Goal: Task Accomplishment & Management: Manage account settings

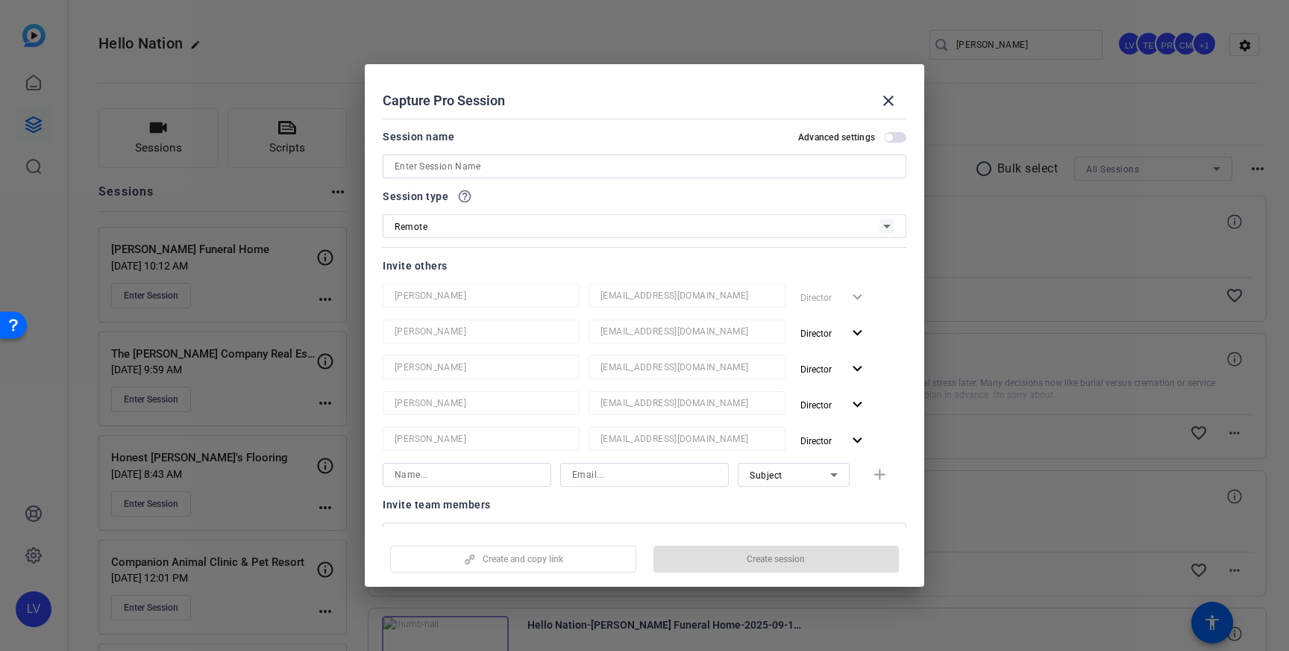
click at [486, 169] on input at bounding box center [645, 166] width 500 height 18
paste input "ComForCare Home Care"
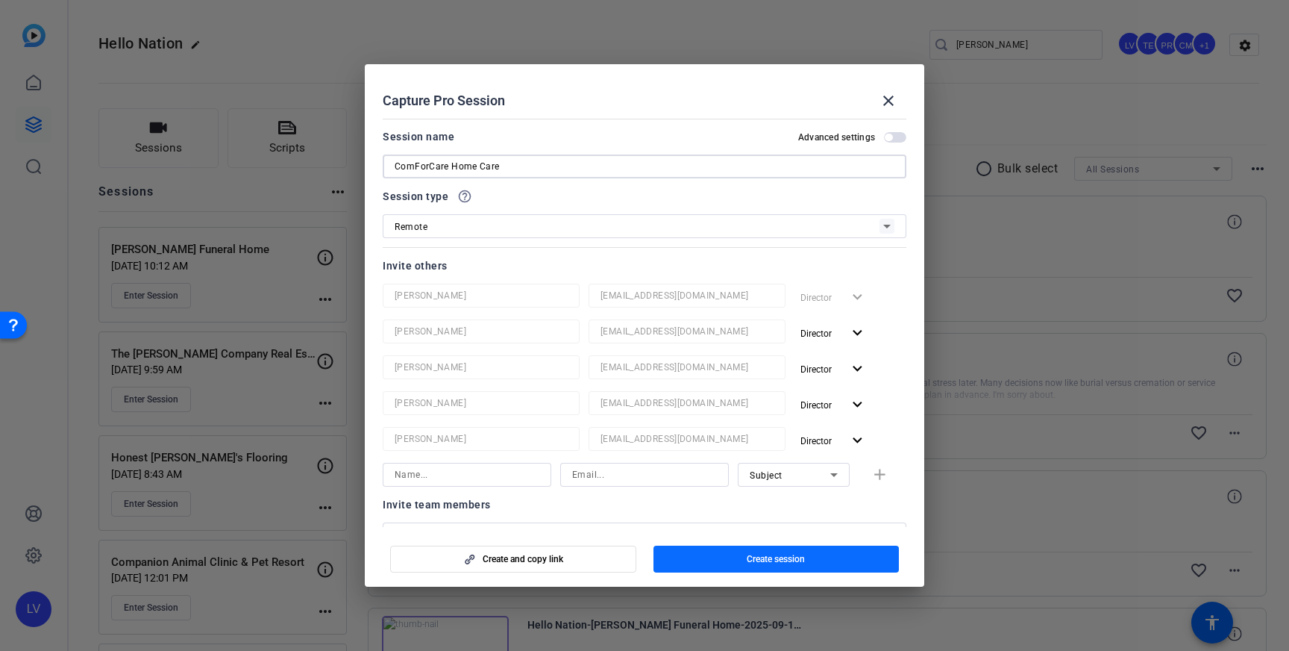
type input "ComForCare Home Care"
click at [709, 559] on span "button" at bounding box center [777, 559] width 246 height 36
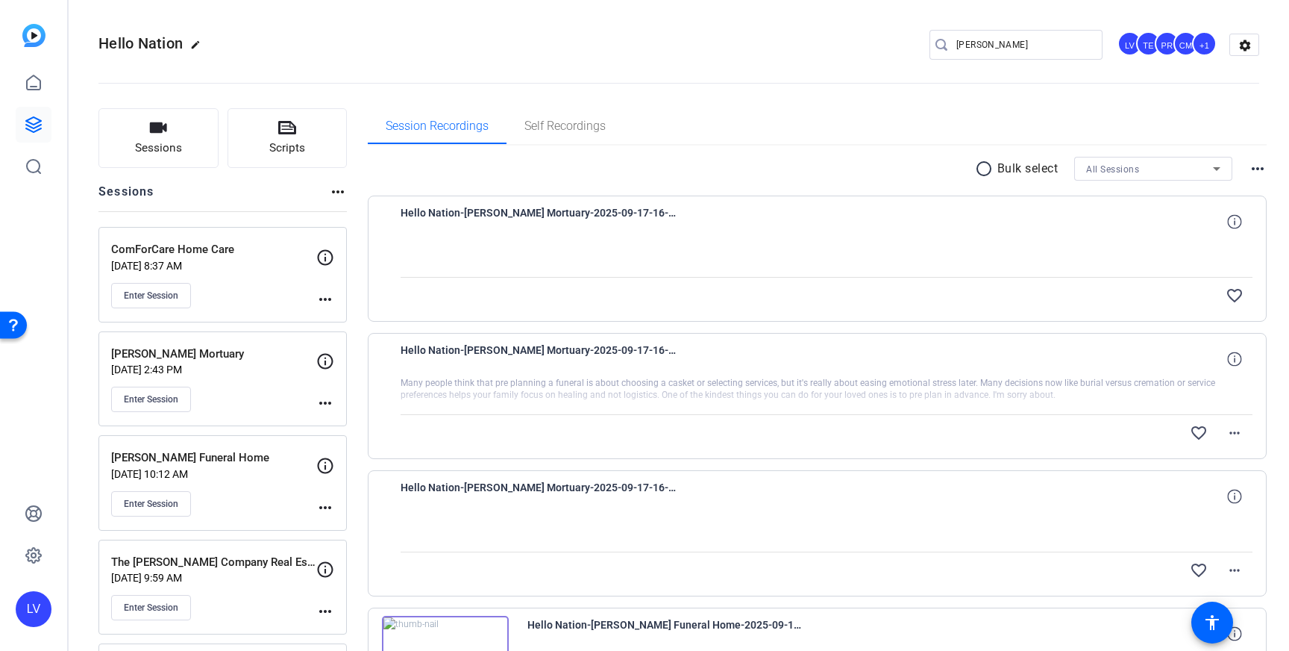
click at [327, 298] on mat-icon "more_horiz" at bounding box center [325, 299] width 18 height 18
click at [346, 322] on span "Edit Session" at bounding box center [362, 321] width 68 height 18
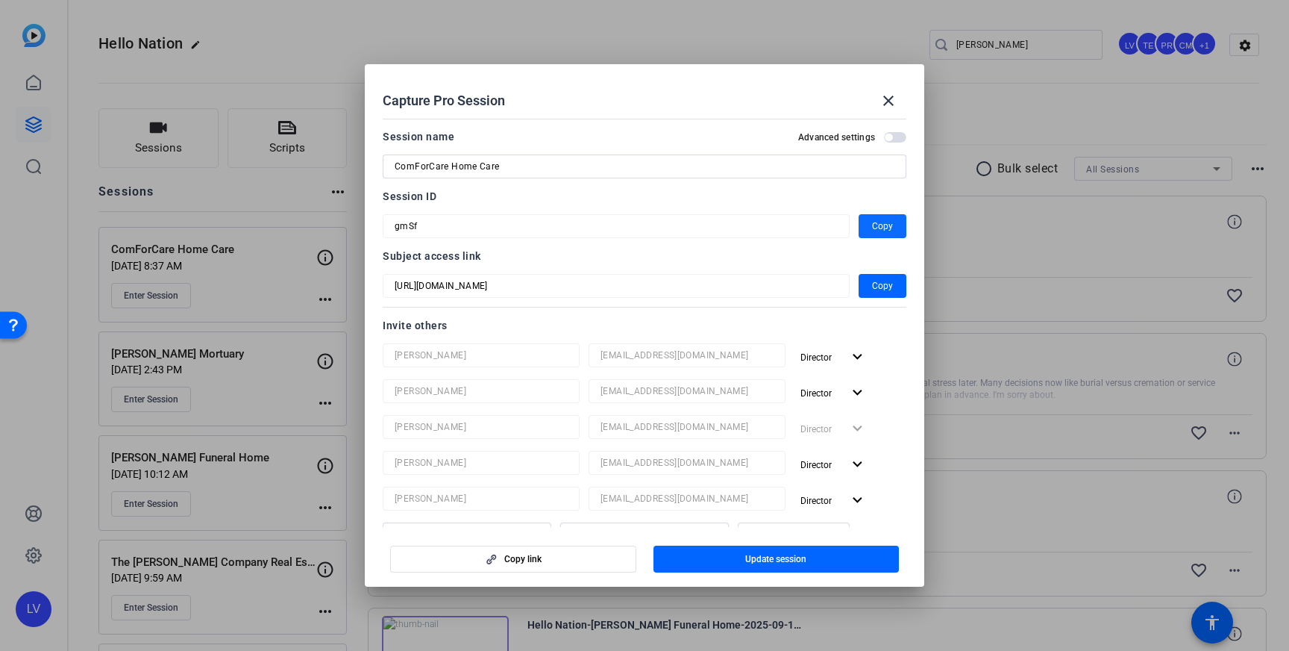
click at [862, 224] on span "button" at bounding box center [883, 226] width 48 height 36
click at [893, 107] on mat-icon "close" at bounding box center [889, 101] width 18 height 18
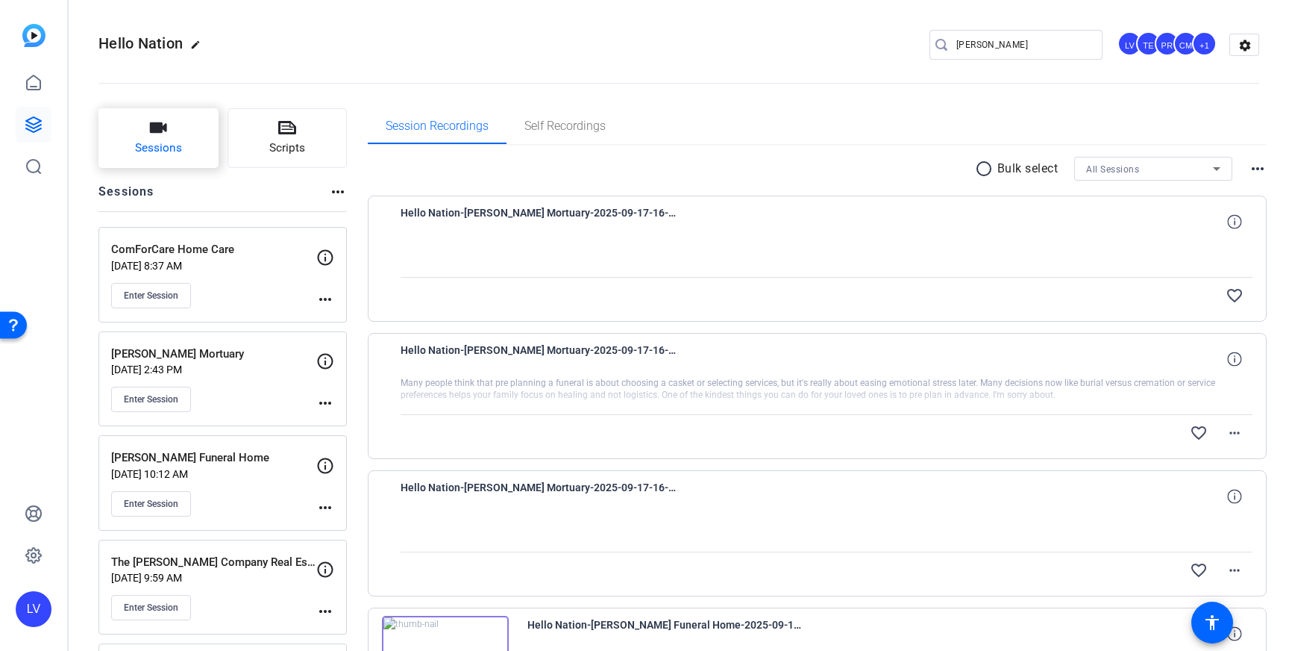
click at [169, 145] on span "Sessions" at bounding box center [158, 148] width 47 height 17
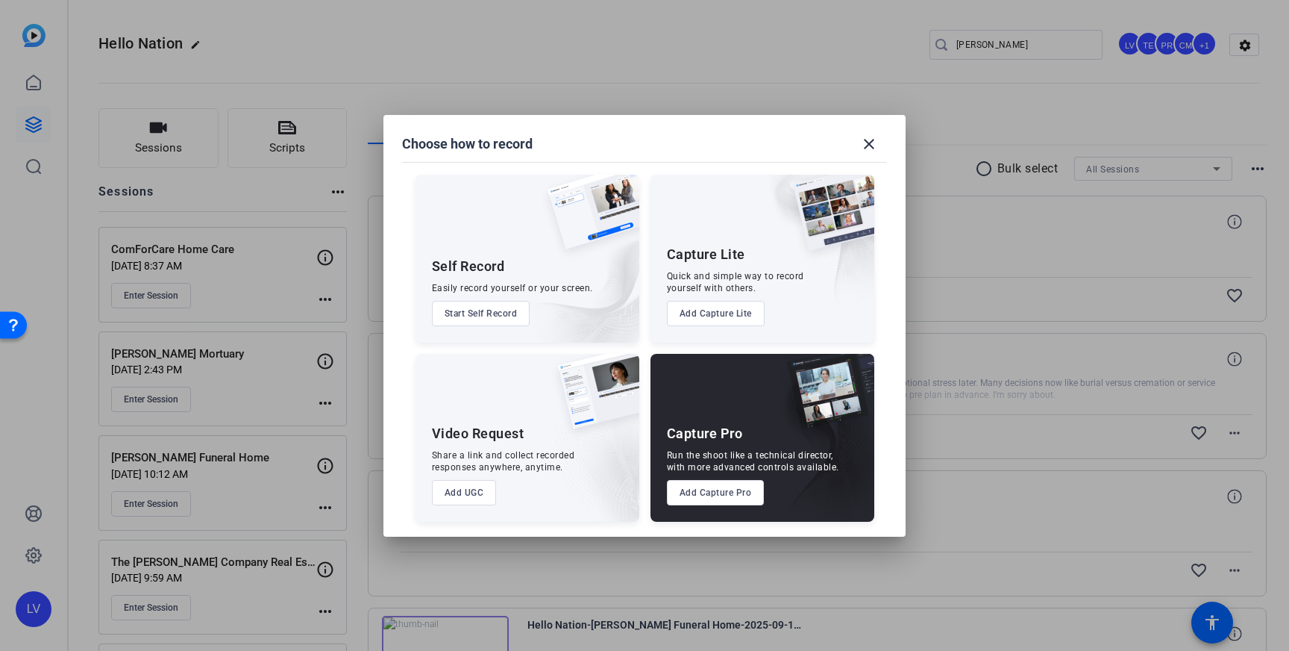
click at [716, 493] on button "Add Capture Pro" at bounding box center [716, 492] width 98 height 25
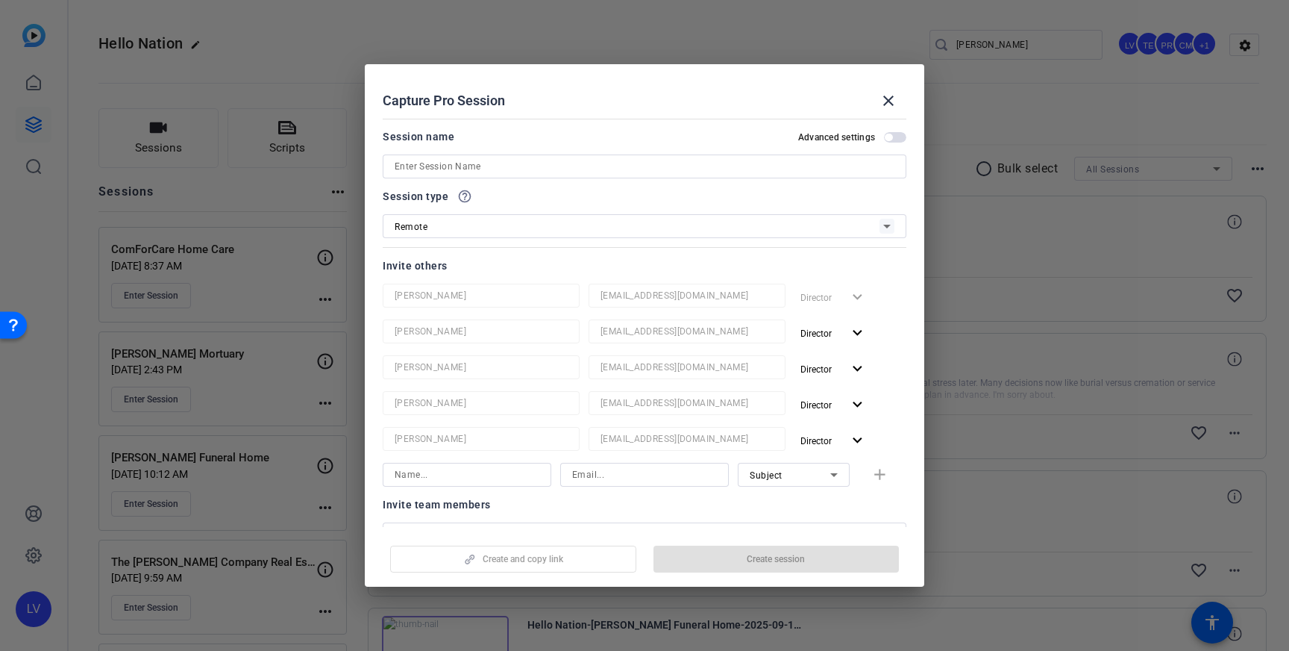
click at [520, 163] on input at bounding box center [645, 166] width 500 height 18
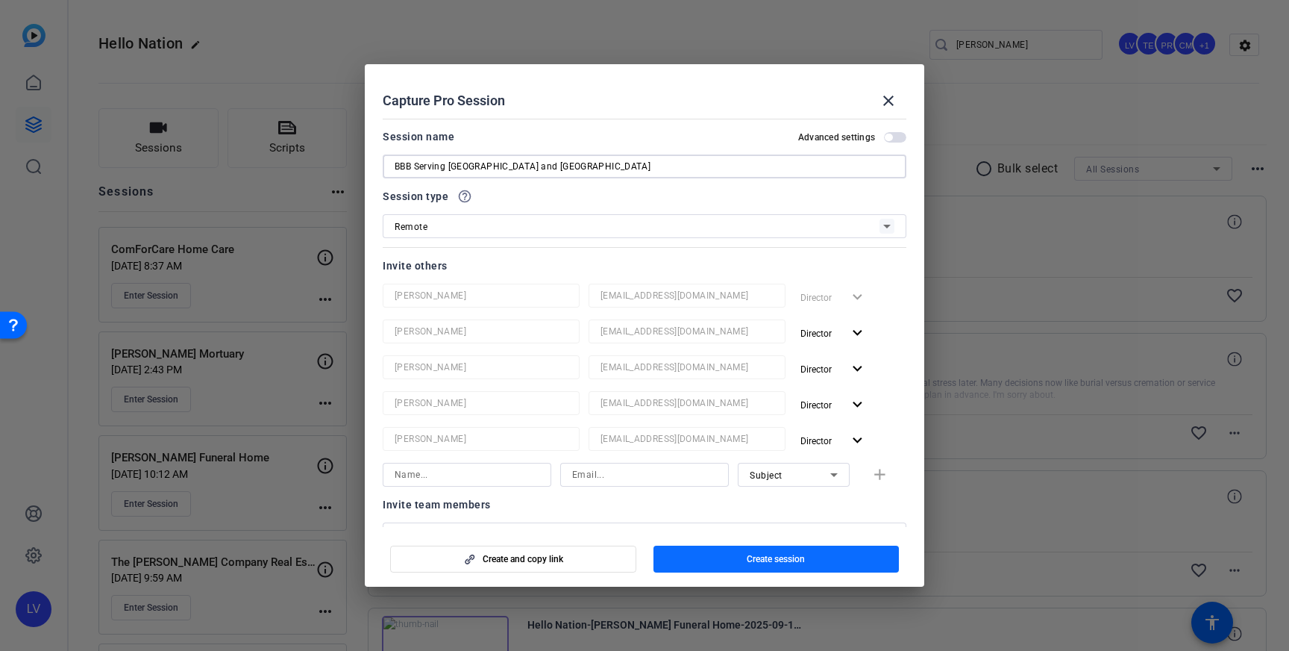
type input "BBB Serving [GEOGRAPHIC_DATA] and [GEOGRAPHIC_DATA]"
click at [736, 560] on span "button" at bounding box center [777, 559] width 246 height 36
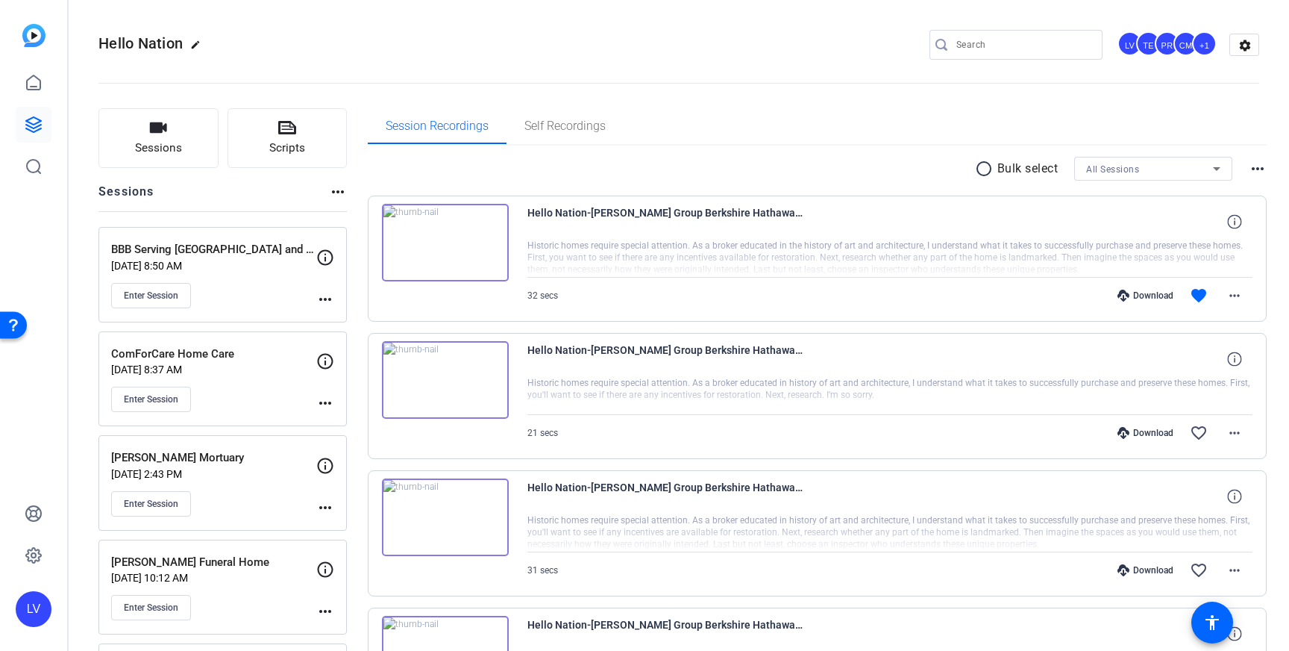
click at [316, 299] on mat-icon "more_horiz" at bounding box center [325, 299] width 18 height 18
click at [343, 319] on span "Edit Session" at bounding box center [362, 321] width 68 height 18
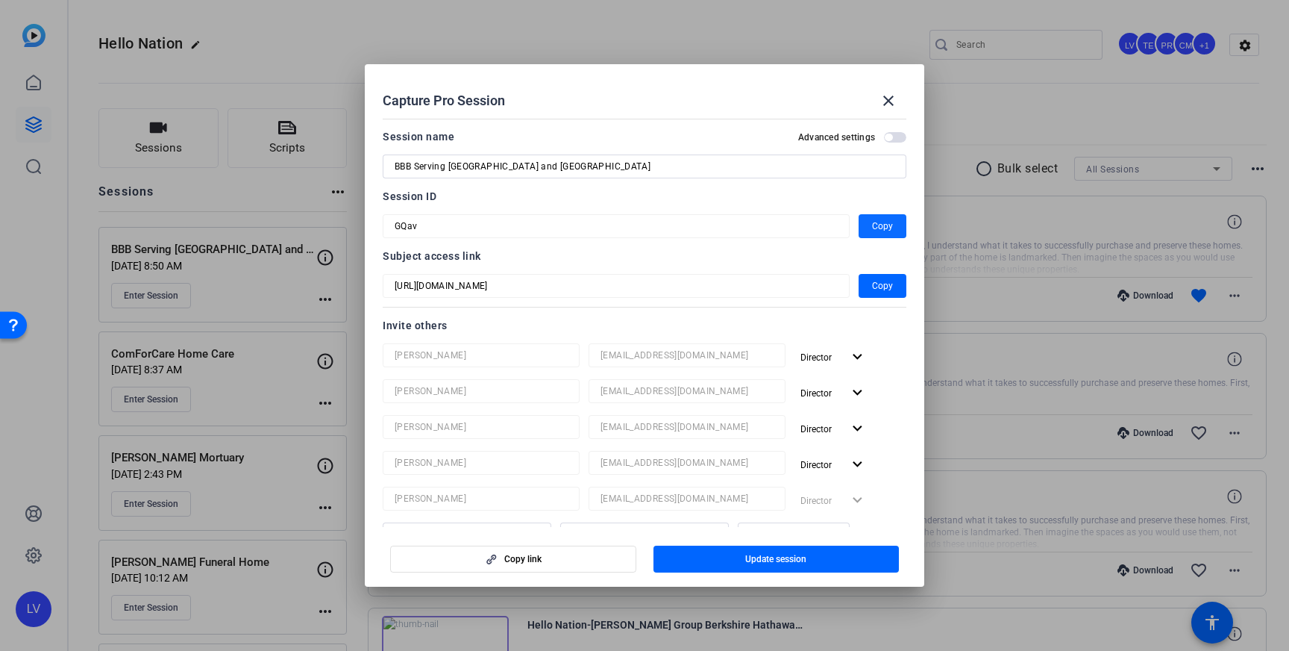
click at [873, 225] on span "Copy" at bounding box center [882, 226] width 21 height 18
